Goal: Task Accomplishment & Management: Manage account settings

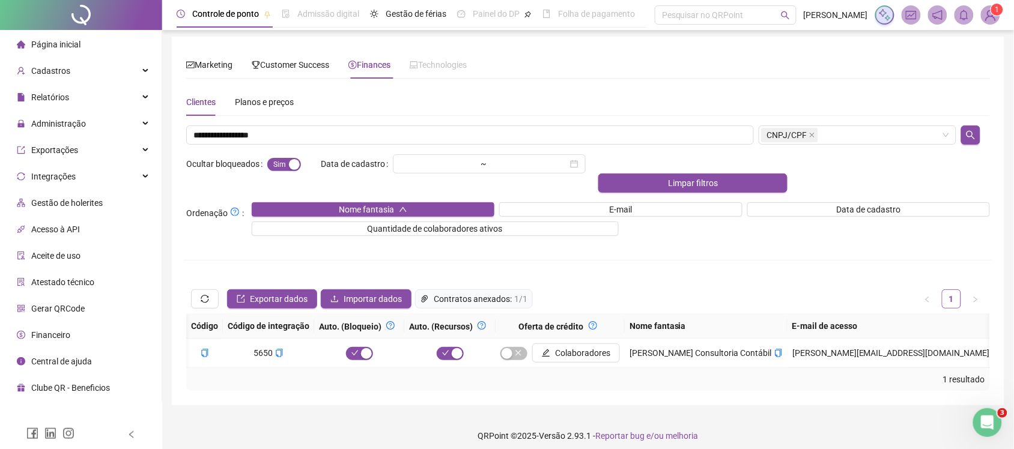
scroll to position [0, 987]
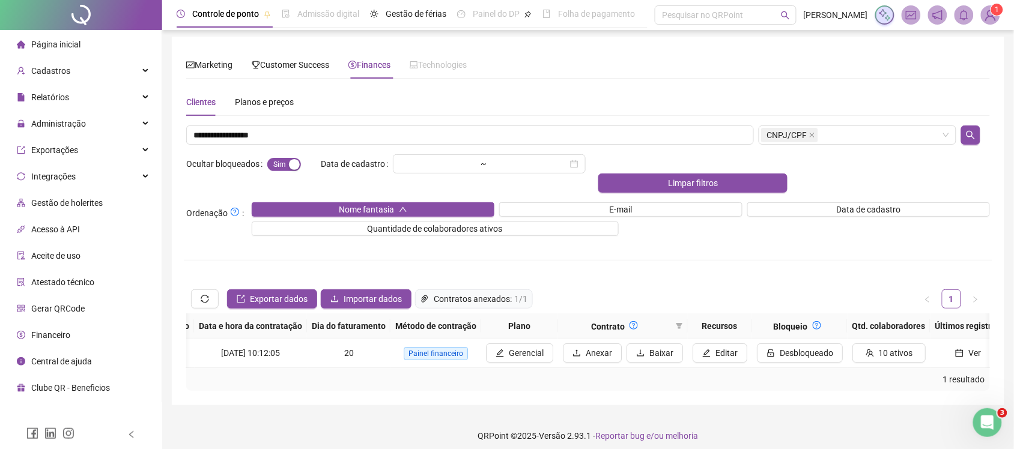
click at [368, 121] on div "**********" at bounding box center [588, 239] width 804 height 303
click at [369, 133] on input "**********" at bounding box center [470, 135] width 568 height 19
click at [370, 133] on input "**********" at bounding box center [470, 135] width 568 height 19
paste input "text"
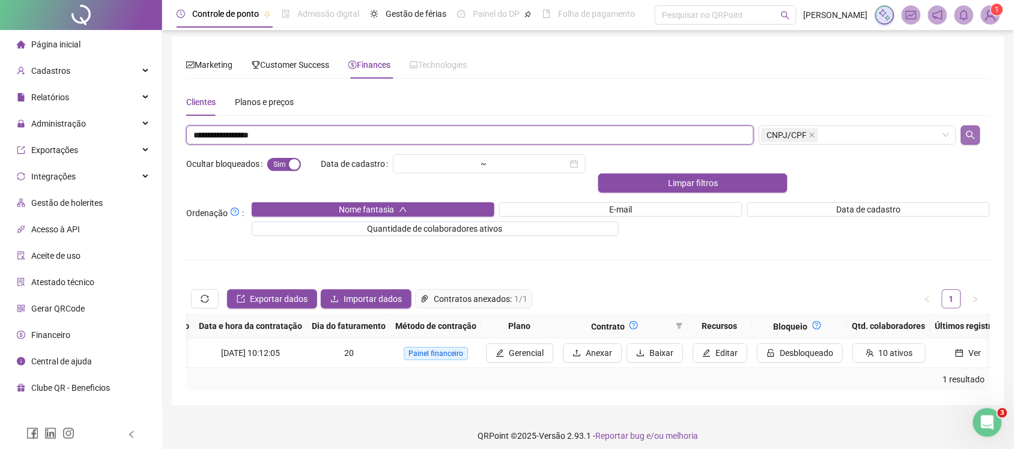
type input "**********"
click at [977, 138] on button "button" at bounding box center [970, 135] width 19 height 19
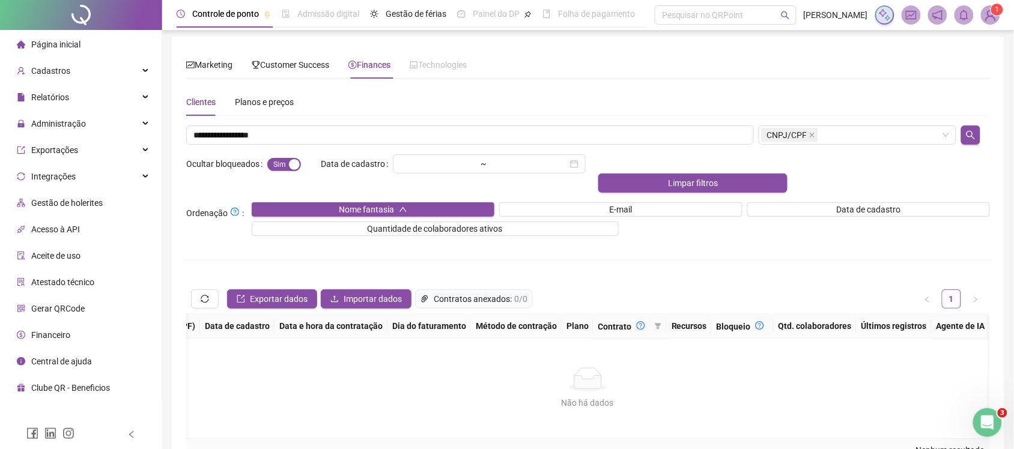
scroll to position [0, 626]
click at [280, 157] on div "Sim Não" at bounding box center [291, 164] width 49 height 14
click at [289, 164] on div "button" at bounding box center [294, 164] width 11 height 11
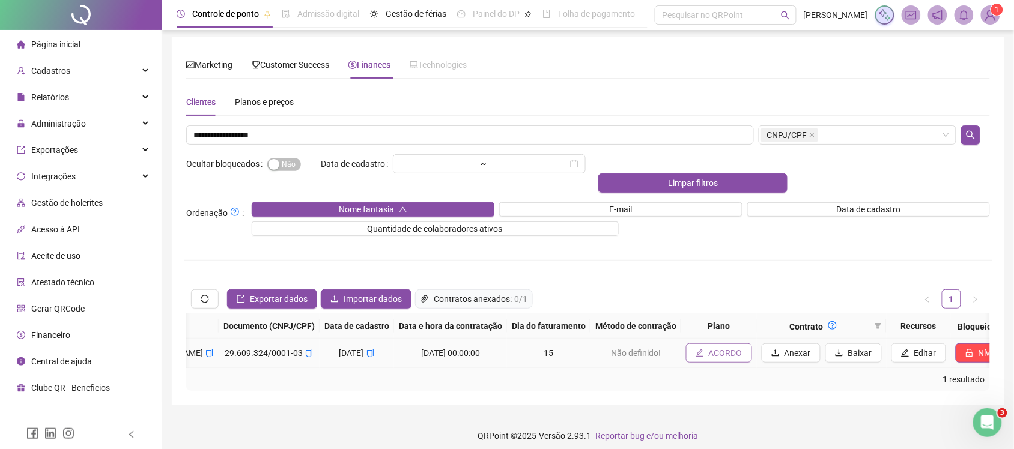
click at [709, 347] on span "ACORDO" at bounding box center [726, 353] width 34 height 13
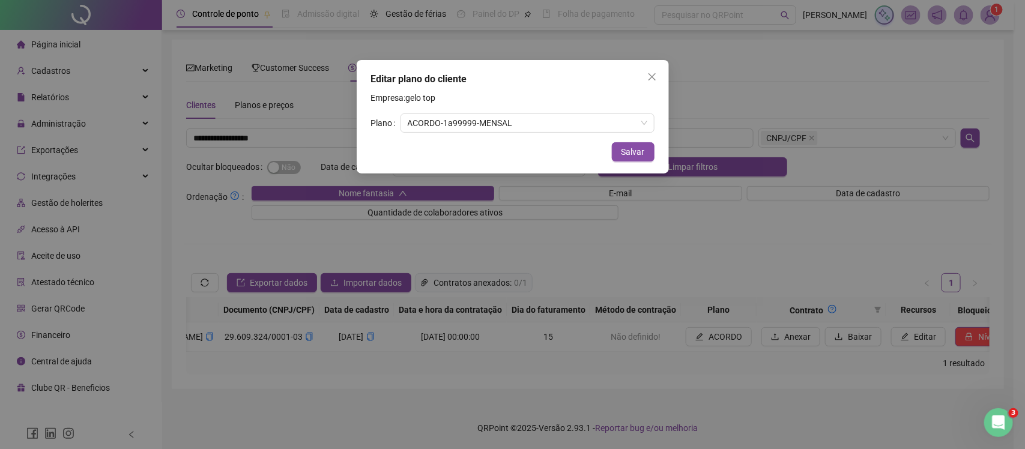
click at [487, 136] on div "Editar plano do cliente Empresa: gelo top Plano ACORDO - 1 a 99999 - MENSAL Can…" at bounding box center [513, 117] width 312 height 114
click at [485, 127] on span "ACORDO - 1 a 99999 - MENSAL" at bounding box center [528, 123] width 240 height 18
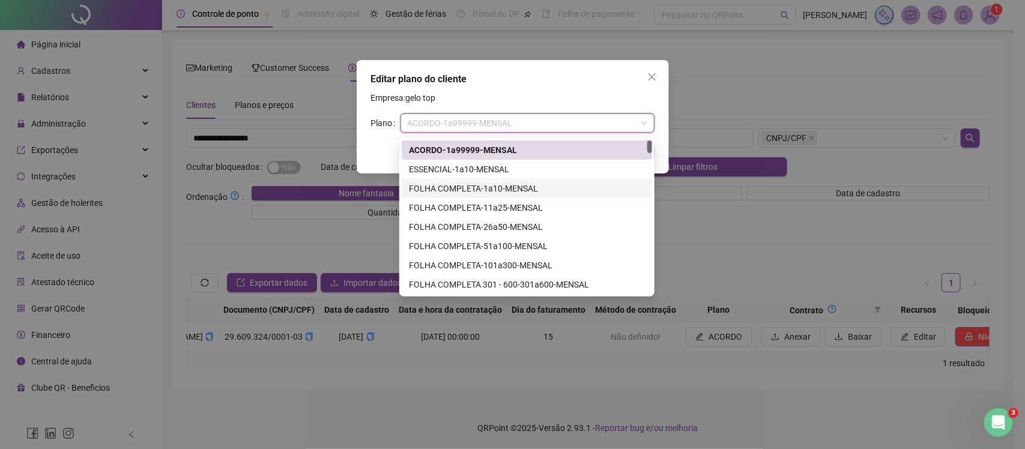
click at [490, 182] on div "FOLHA COMPLETA - 1 a 10 - MENSAL" at bounding box center [527, 188] width 236 height 13
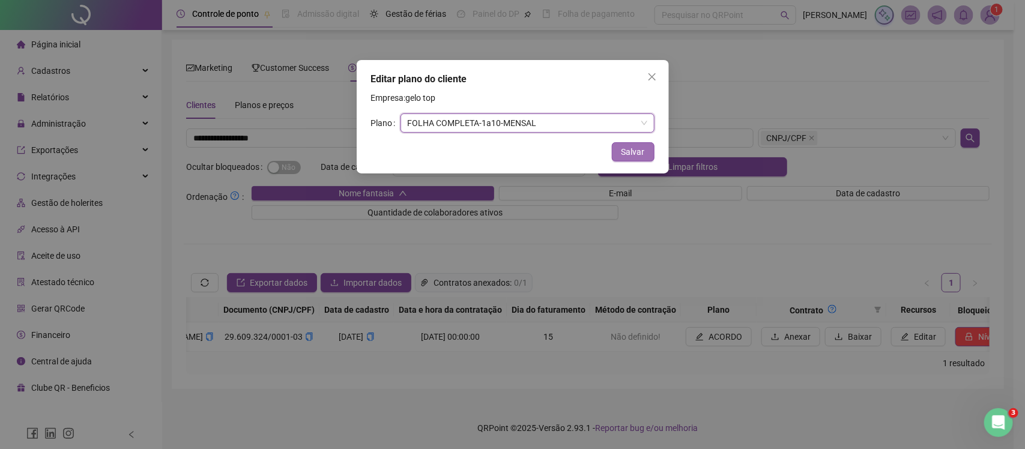
click at [638, 161] on button "Salvar" at bounding box center [633, 151] width 43 height 19
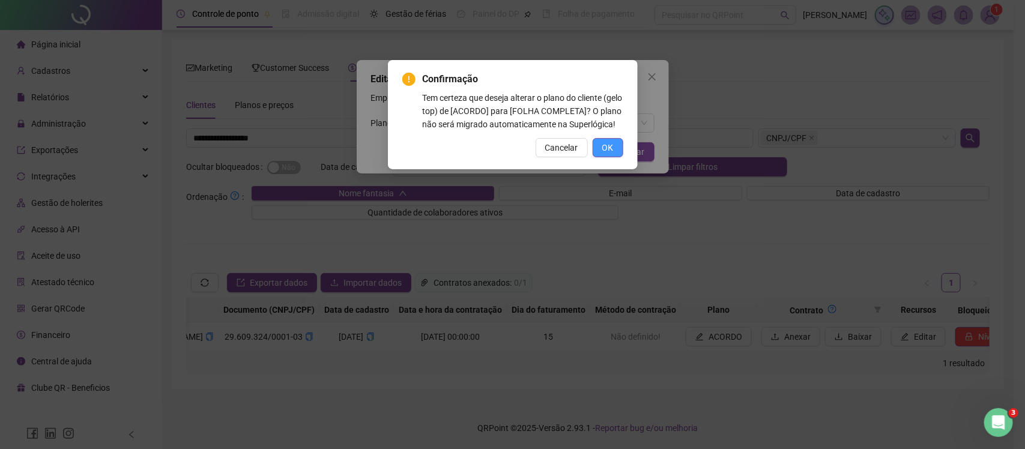
click at [601, 157] on button "OK" at bounding box center [608, 147] width 31 height 19
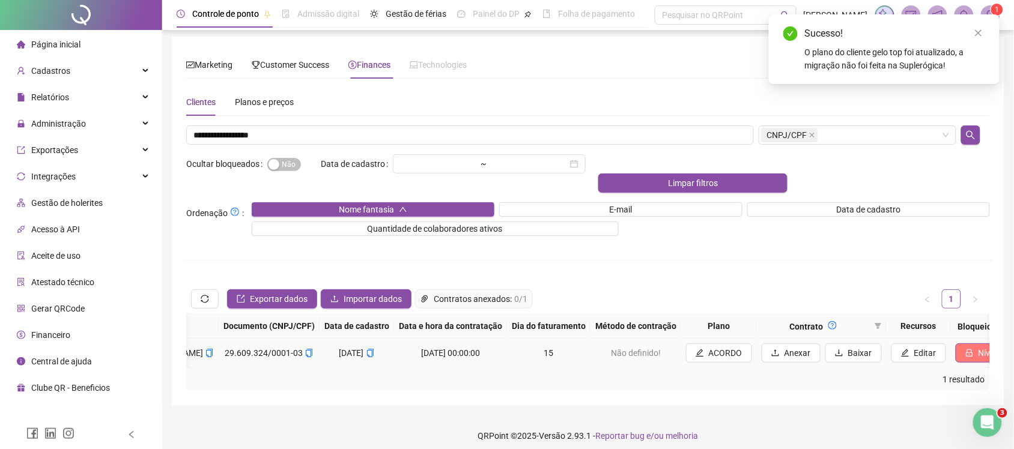
click at [966, 350] on icon "lock" at bounding box center [969, 354] width 7 height 8
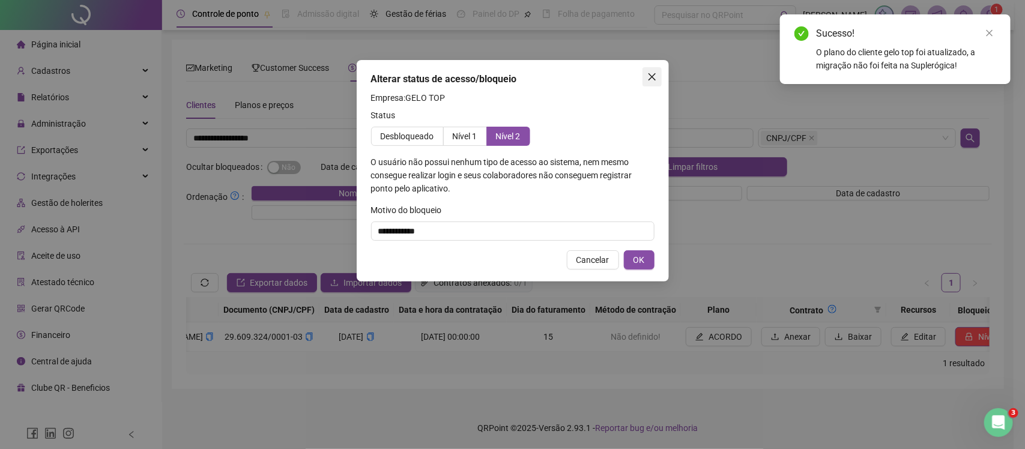
click at [655, 68] on button "Close" at bounding box center [652, 76] width 19 height 19
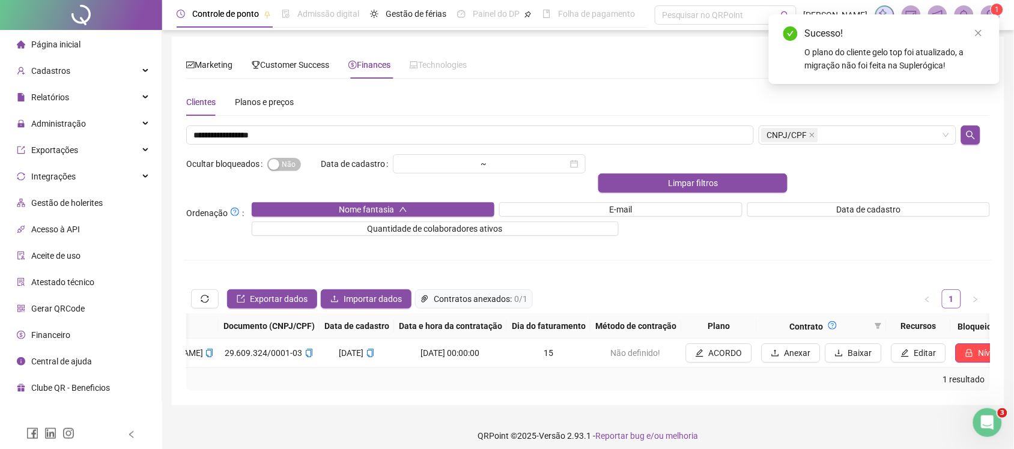
scroll to position [0, 850]
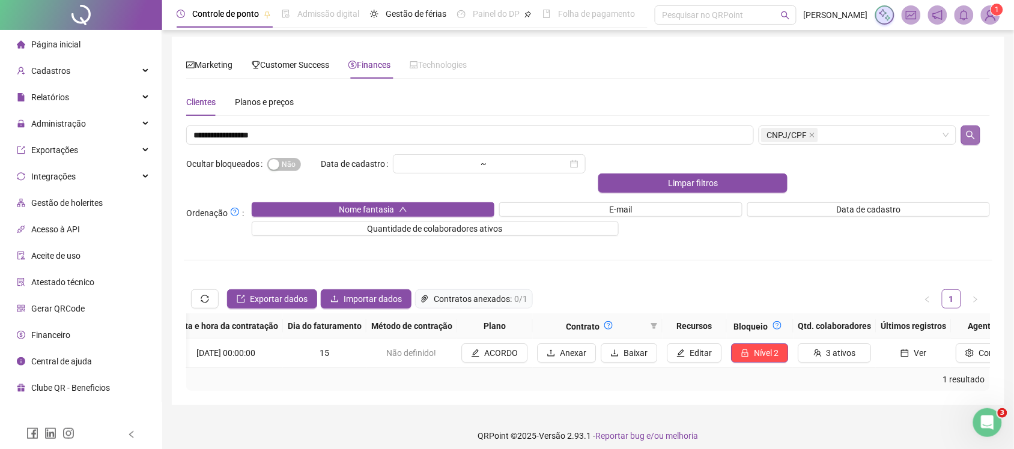
click at [967, 136] on icon "search" at bounding box center [971, 135] width 10 height 10
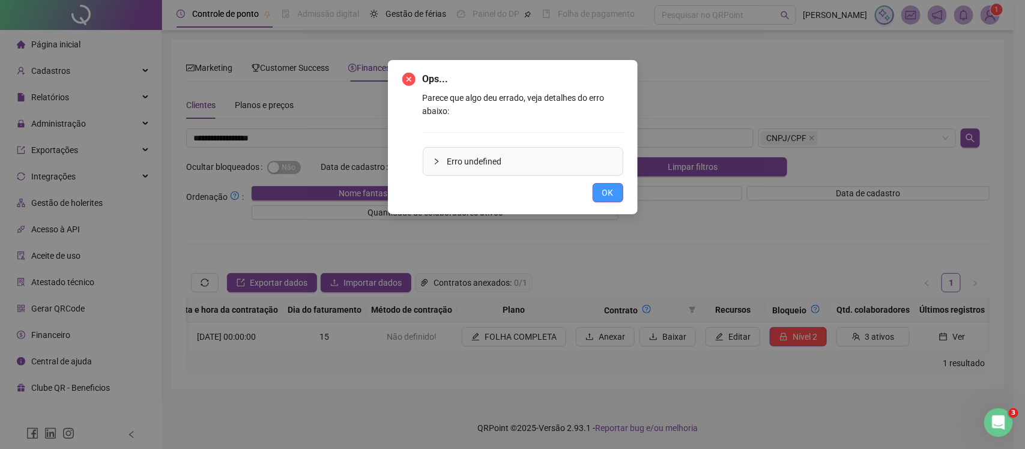
click at [607, 193] on span "OK" at bounding box center [607, 192] width 11 height 13
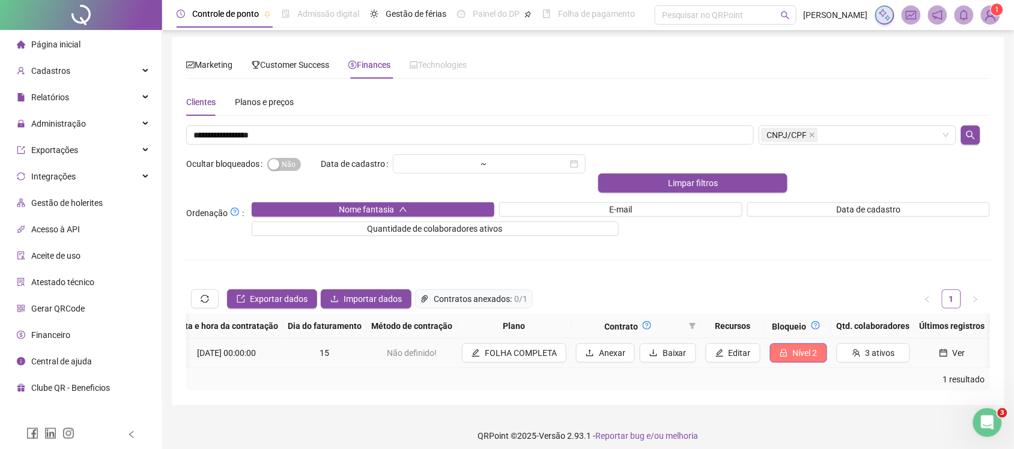
click at [793, 347] on span "Nível 2" at bounding box center [805, 353] width 25 height 13
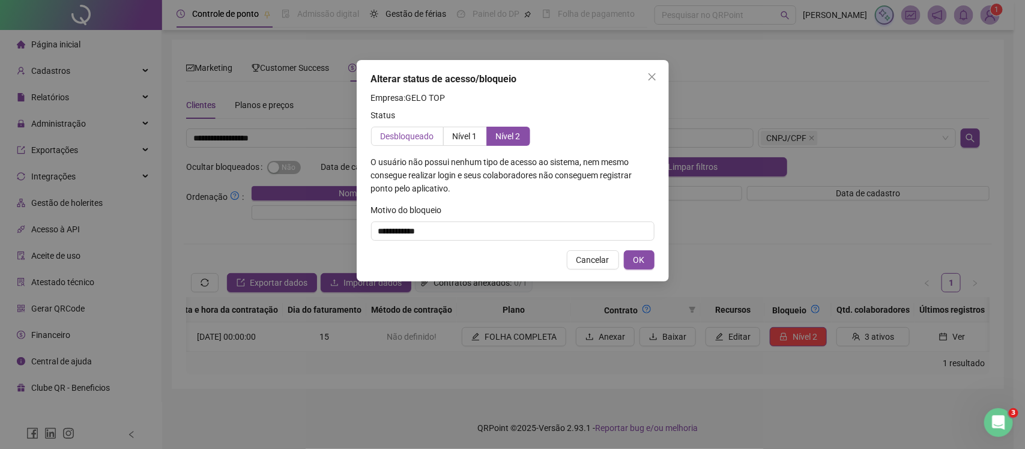
drag, startPoint x: 401, startPoint y: 128, endPoint x: 402, endPoint y: 134, distance: 6.3
click at [400, 129] on label "Desbloqueado" at bounding box center [407, 136] width 73 height 19
click at [434, 142] on label "Desbloqueado" at bounding box center [407, 136] width 73 height 19
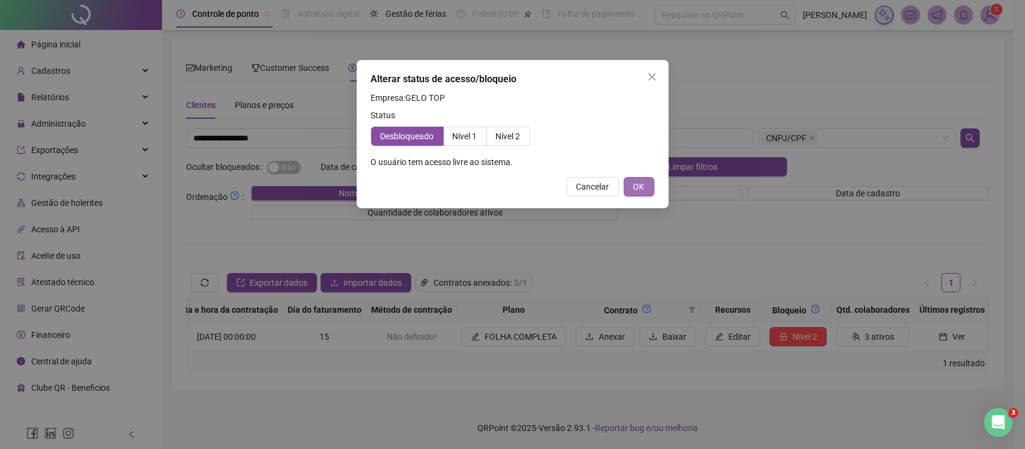
click at [637, 190] on span "OK" at bounding box center [639, 186] width 11 height 13
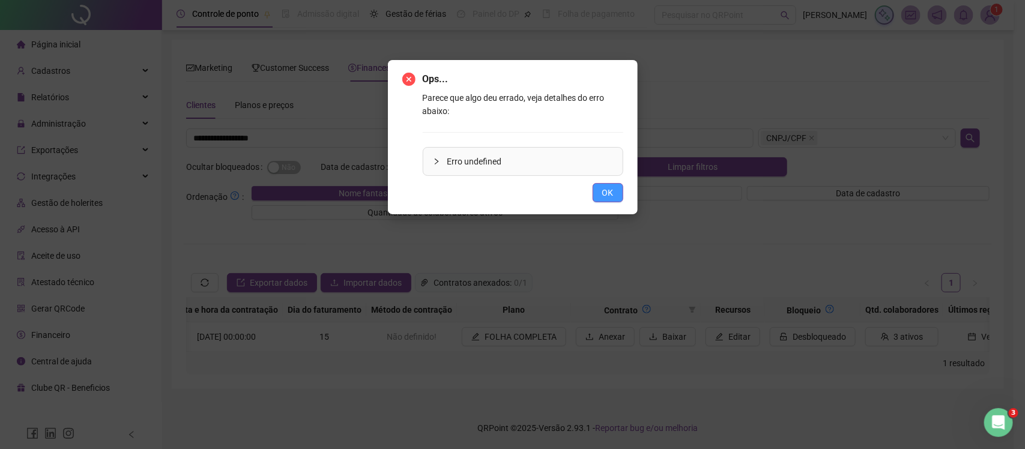
click at [601, 188] on button "OK" at bounding box center [608, 192] width 31 height 19
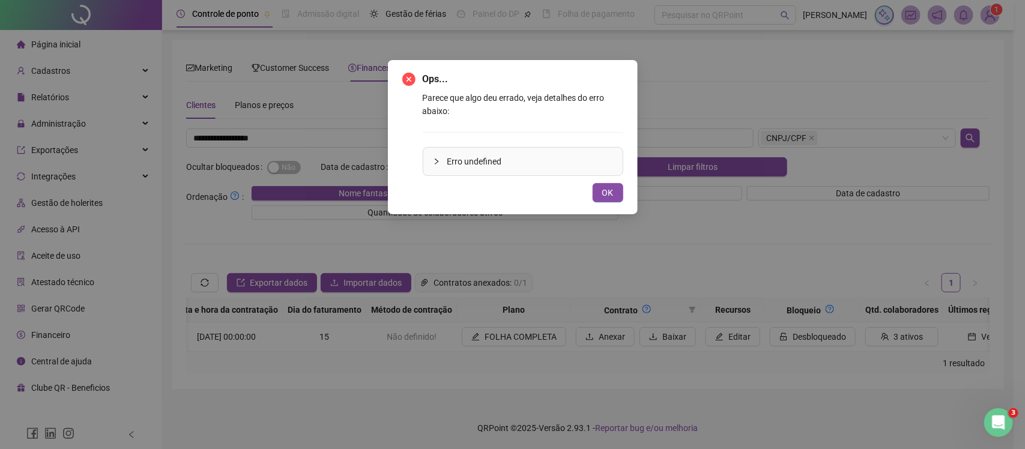
click at [601, 186] on button "OK" at bounding box center [608, 192] width 31 height 19
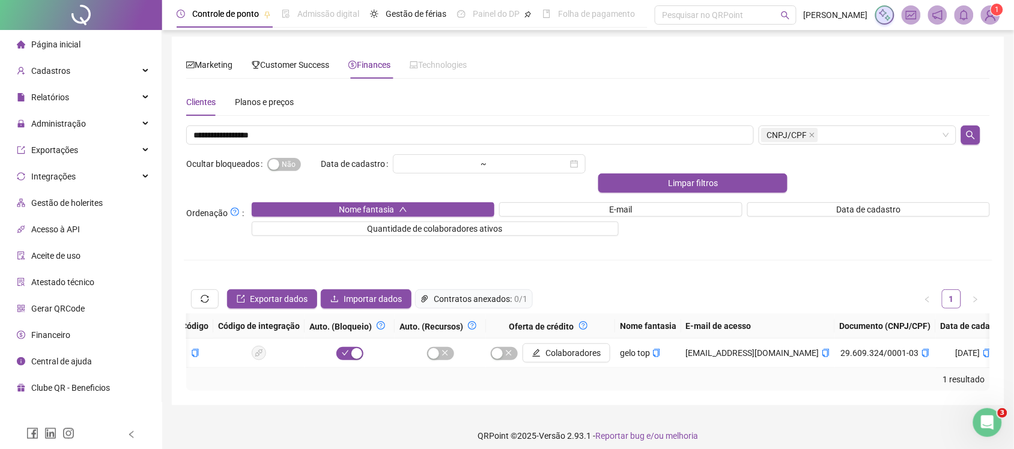
scroll to position [0, 0]
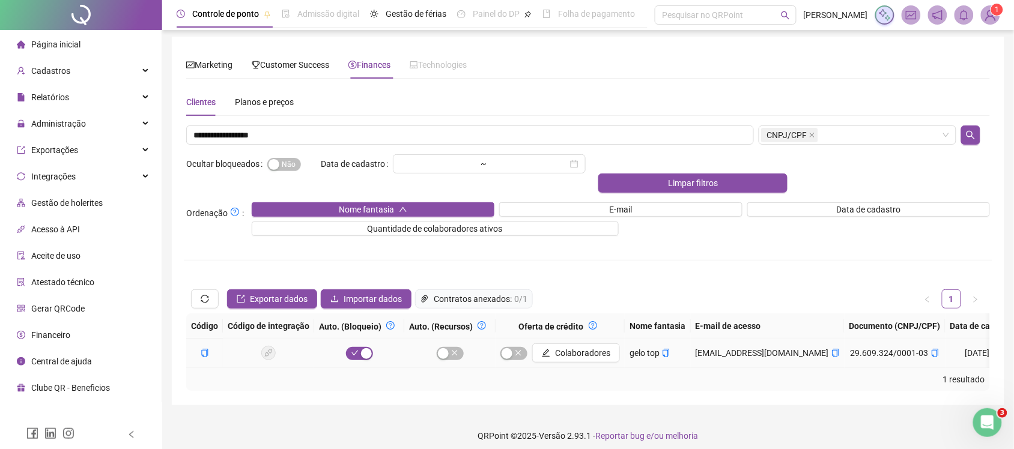
drag, startPoint x: 599, startPoint y: 344, endPoint x: 614, endPoint y: 345, distance: 15.7
click at [614, 345] on td "Colaboradores" at bounding box center [559, 353] width 129 height 29
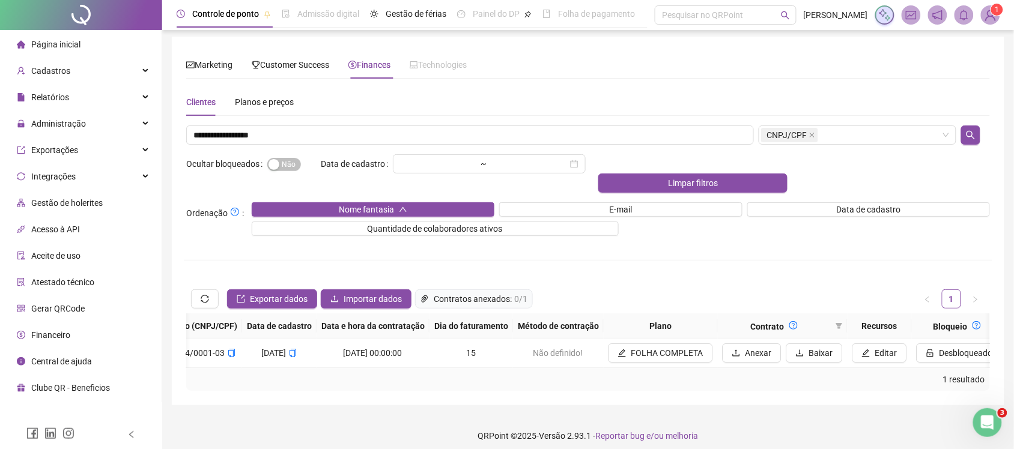
scroll to position [0, 913]
